Goal: Transaction & Acquisition: Purchase product/service

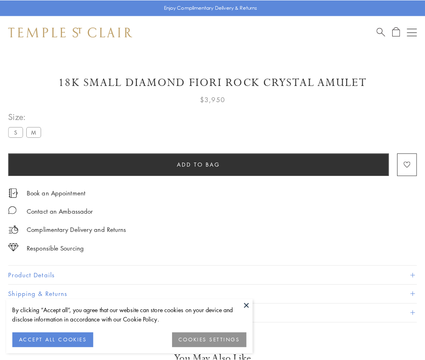
scroll to position [48, 0]
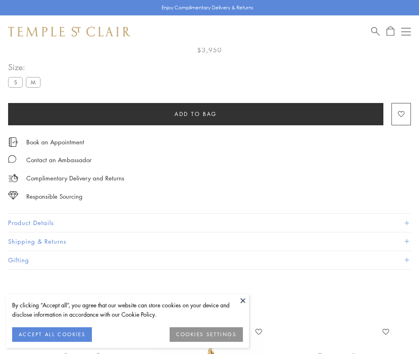
click at [196, 113] on span "Add to bag" at bounding box center [196, 113] width 43 height 9
